Goal: Information Seeking & Learning: Learn about a topic

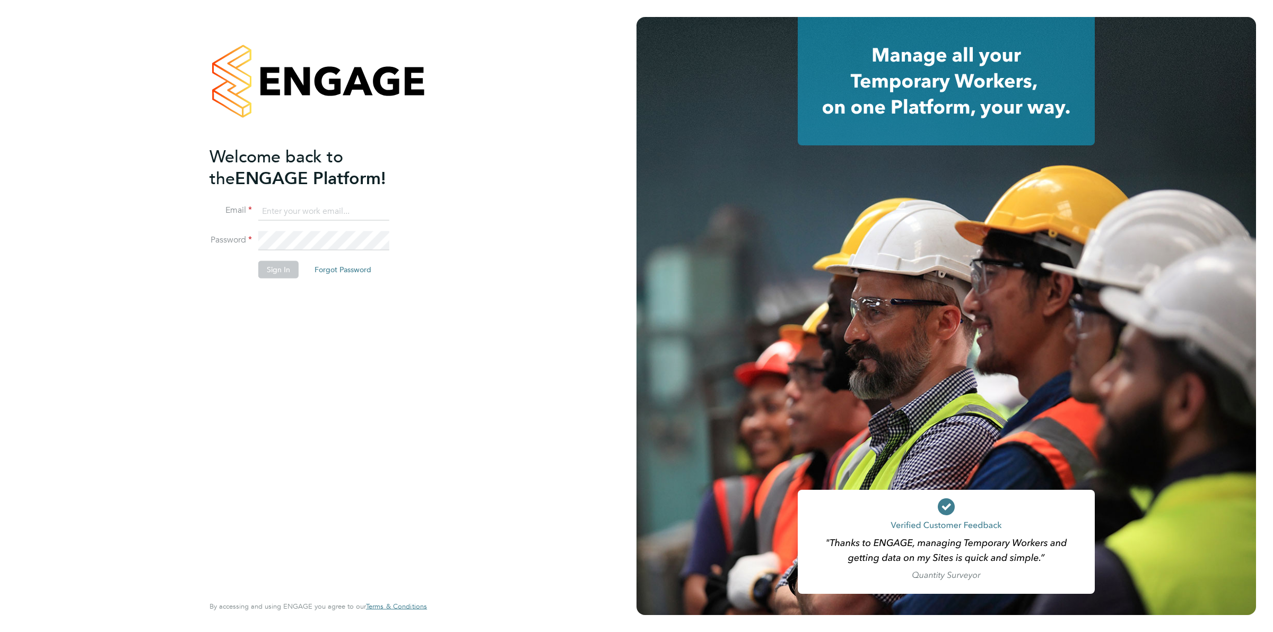
type input "ollie.dart@novaeducation.net"
click at [289, 265] on button "Sign In" at bounding box center [278, 269] width 40 height 17
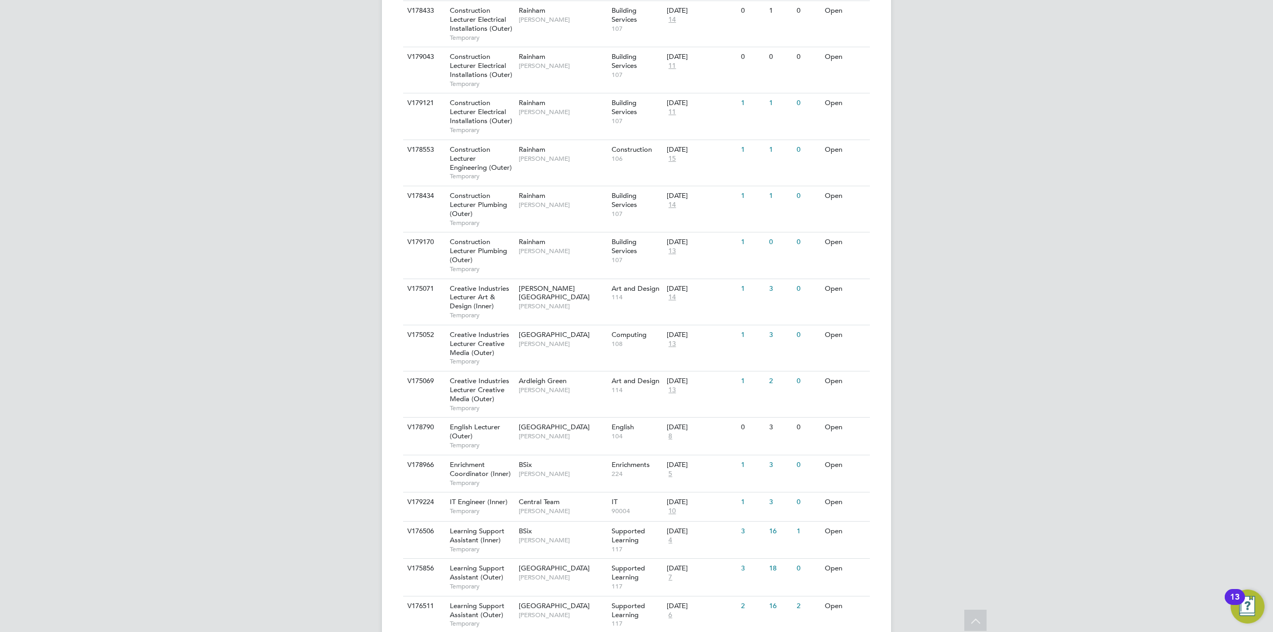
scroll to position [928, 0]
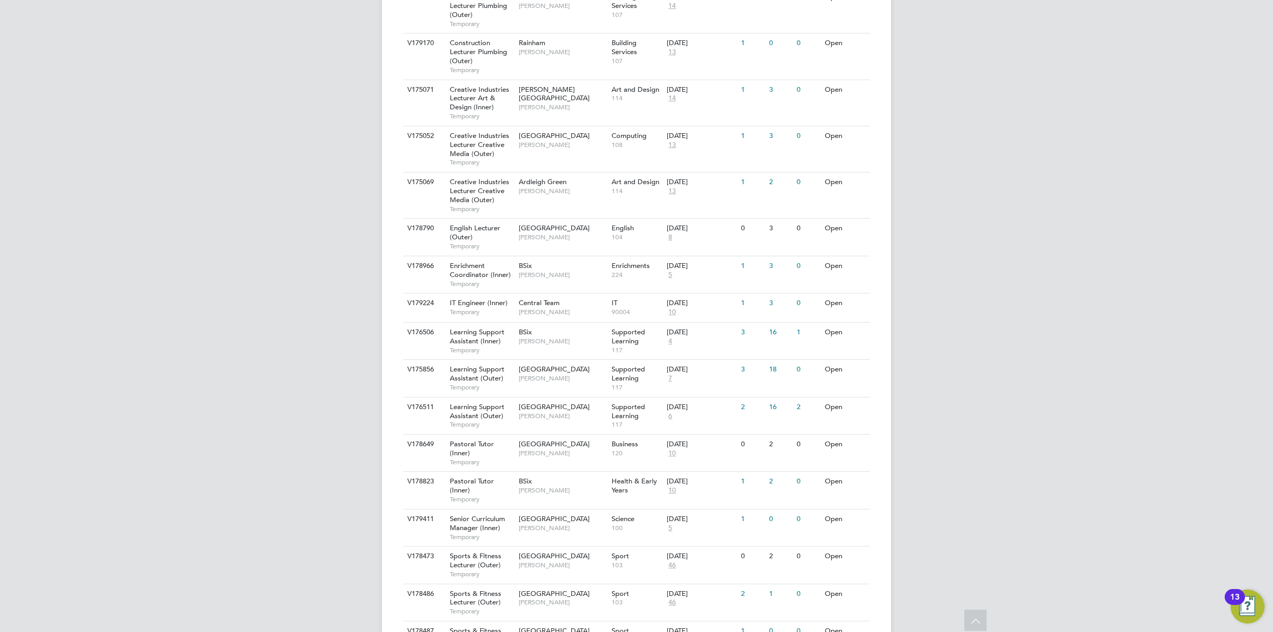
drag, startPoint x: 581, startPoint y: 435, endPoint x: 935, endPoint y: 407, distance: 354.4
